Goal: Task Accomplishment & Management: Manage account settings

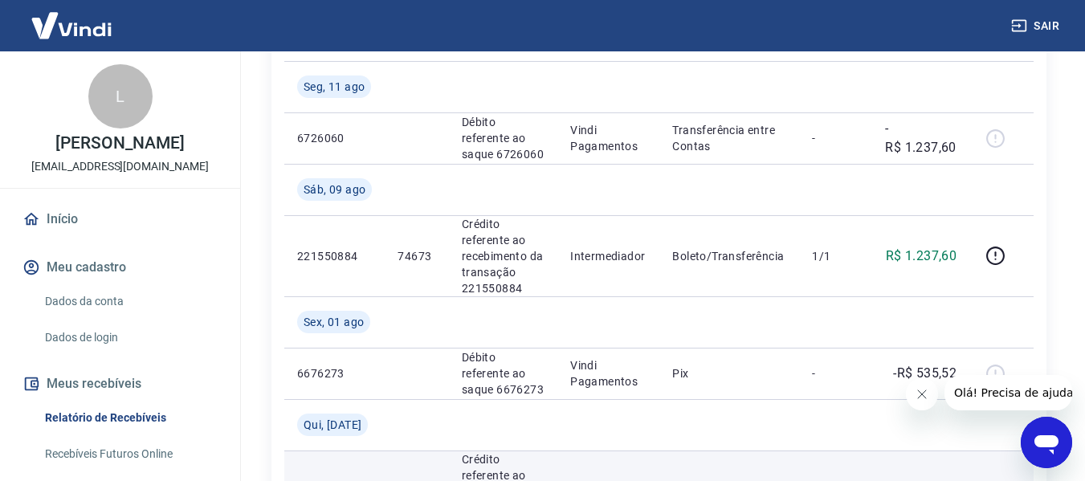
scroll to position [161, 0]
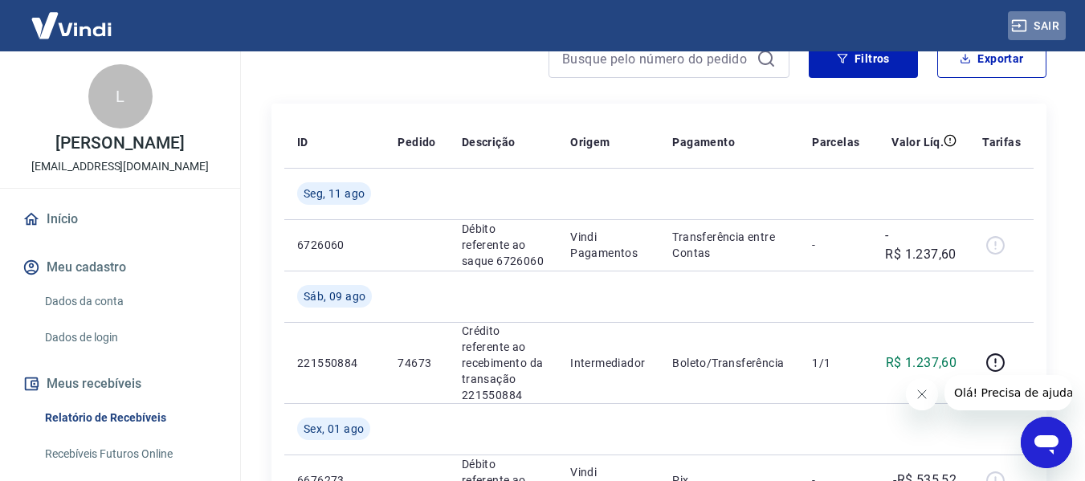
click at [1030, 14] on button "Sair" at bounding box center [1037, 26] width 58 height 30
